Goal: Task Accomplishment & Management: Manage account settings

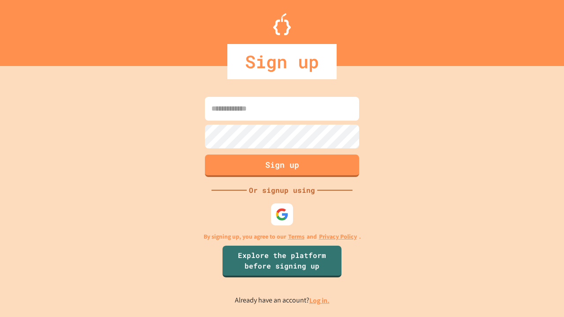
click at [320, 301] on link "Log in." at bounding box center [319, 300] width 20 height 9
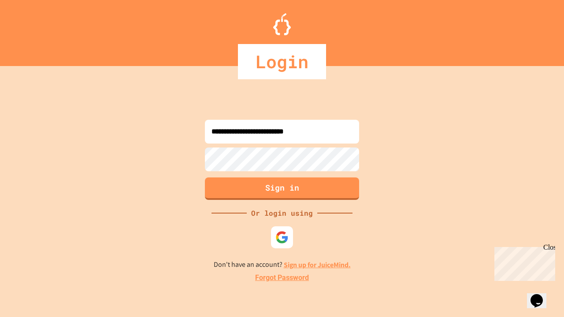
type input "**********"
